Goal: Complete application form: Complete application form

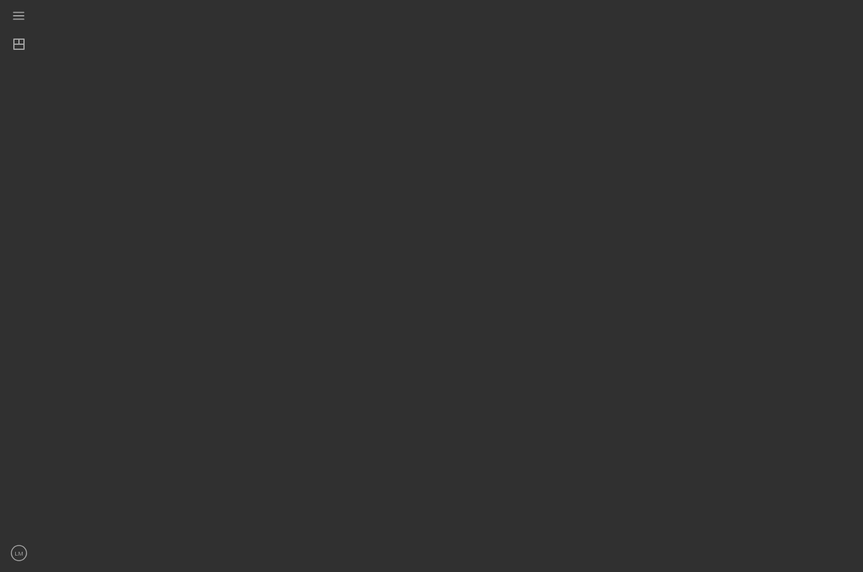
scroll to position [44, 0]
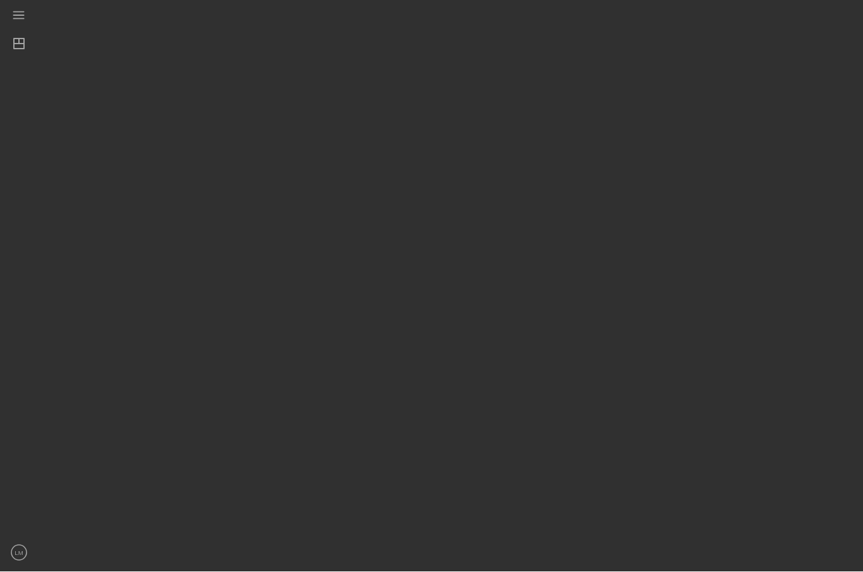
click at [349, 371] on div at bounding box center [447, 283] width 819 height 566
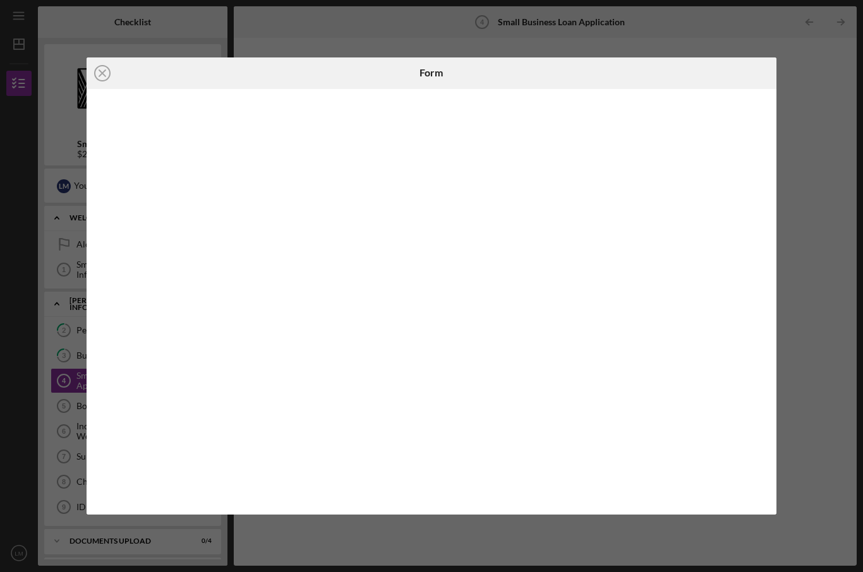
scroll to position [0, 0]
click at [110, 64] on icon "Icon/Close" at bounding box center [103, 73] width 32 height 32
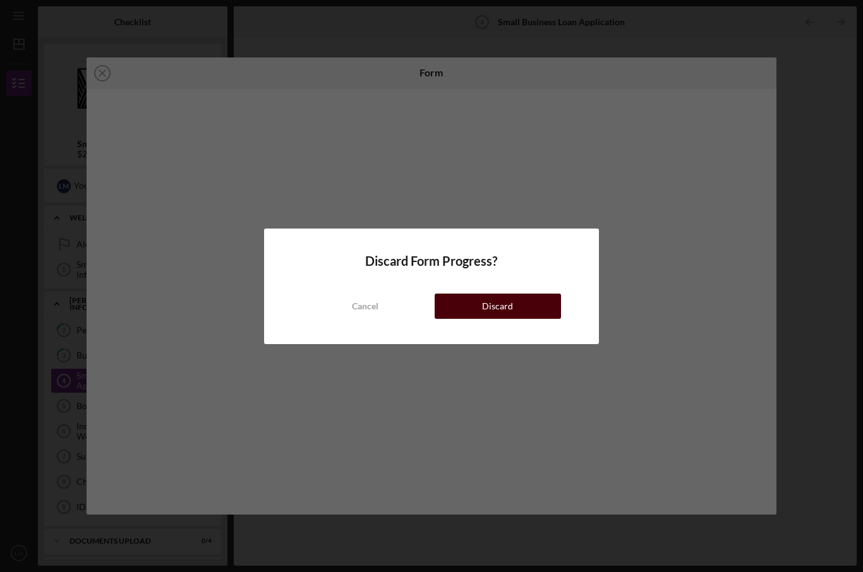
click at [517, 307] on button "Discard" at bounding box center [498, 306] width 126 height 25
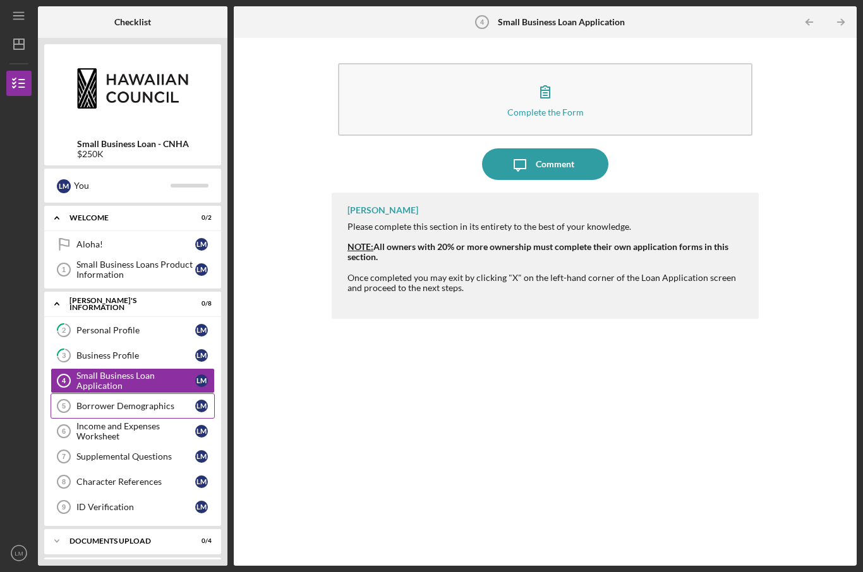
click at [157, 401] on div "Borrower Demographics" at bounding box center [135, 406] width 119 height 10
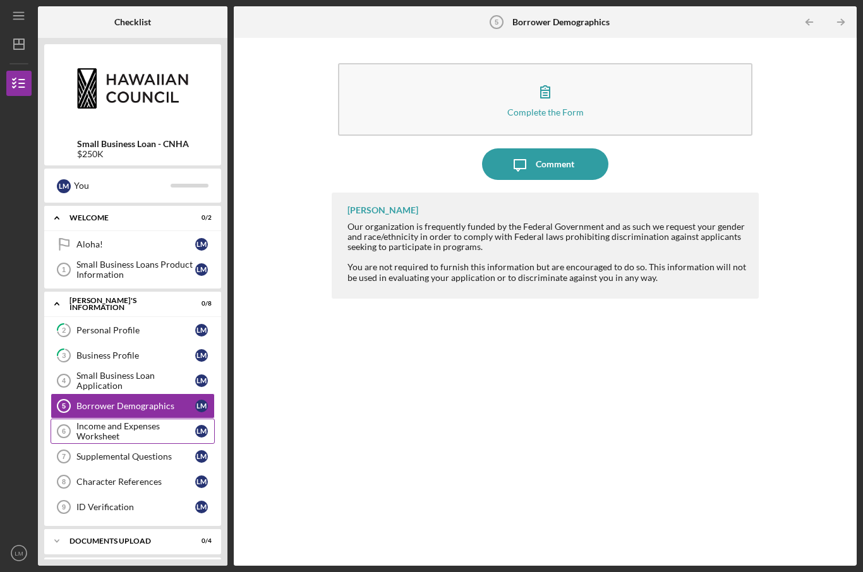
click at [136, 421] on div "Income and Expenses Worksheet" at bounding box center [135, 431] width 119 height 20
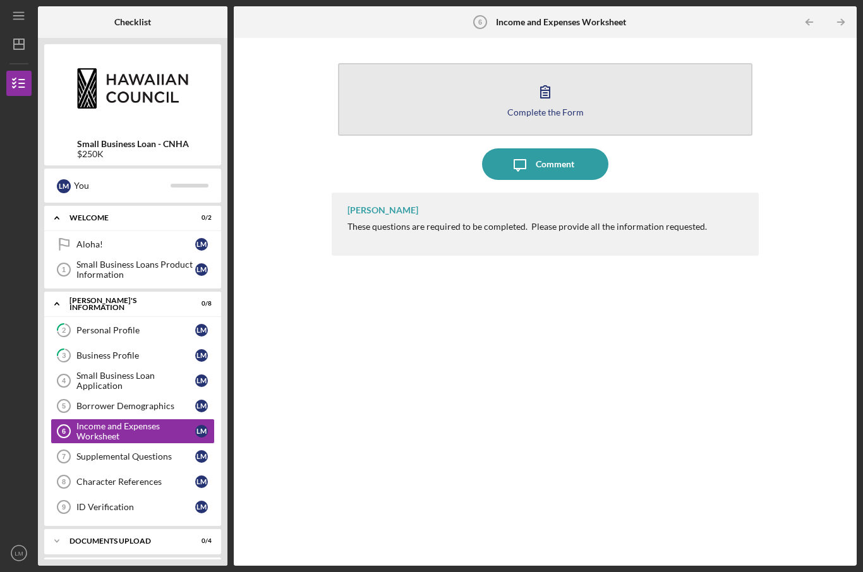
click at [572, 73] on button "Complete the Form Form" at bounding box center [545, 99] width 414 height 73
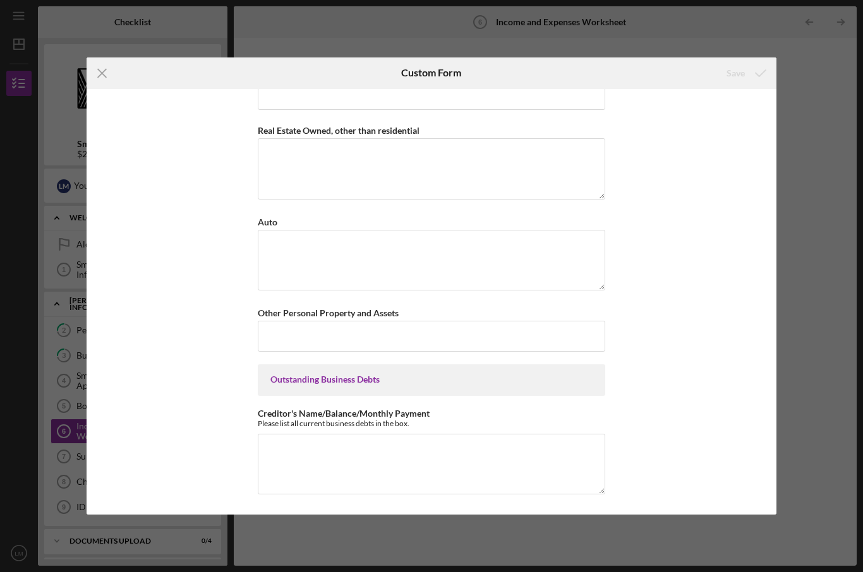
scroll to position [1052, 0]
click at [97, 74] on icon "Icon/Menu Close" at bounding box center [103, 73] width 32 height 32
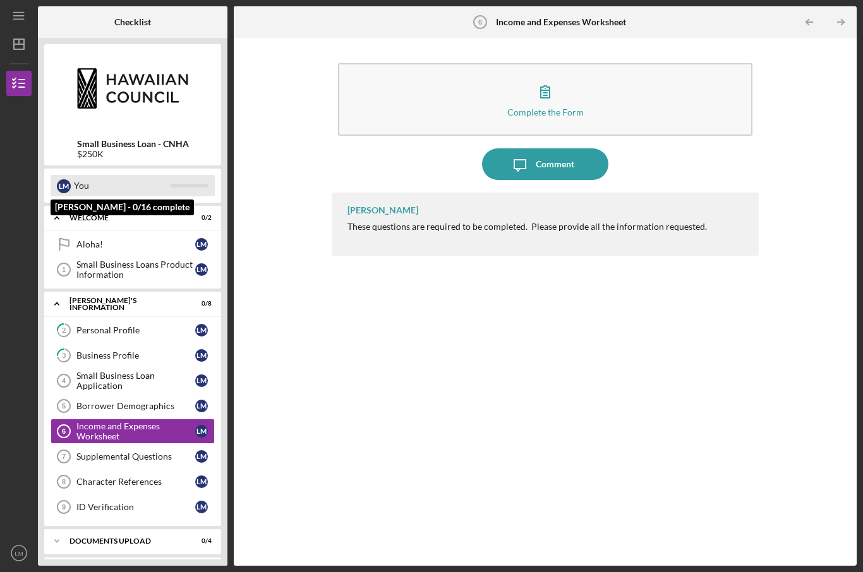
click at [83, 175] on div "You" at bounding box center [122, 185] width 97 height 21
click at [22, 83] on line "button" at bounding box center [22, 83] width 6 height 0
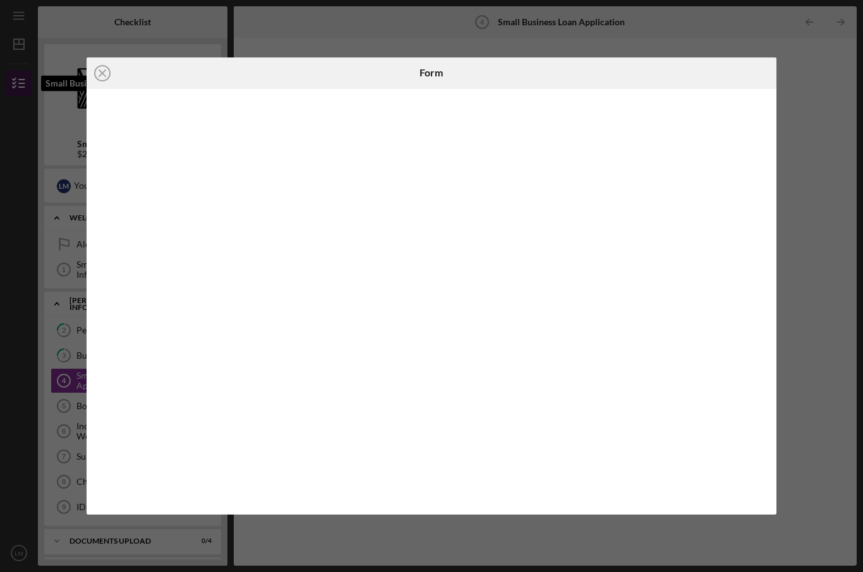
scroll to position [44, 0]
